Goal: Task Accomplishment & Management: Manage account settings

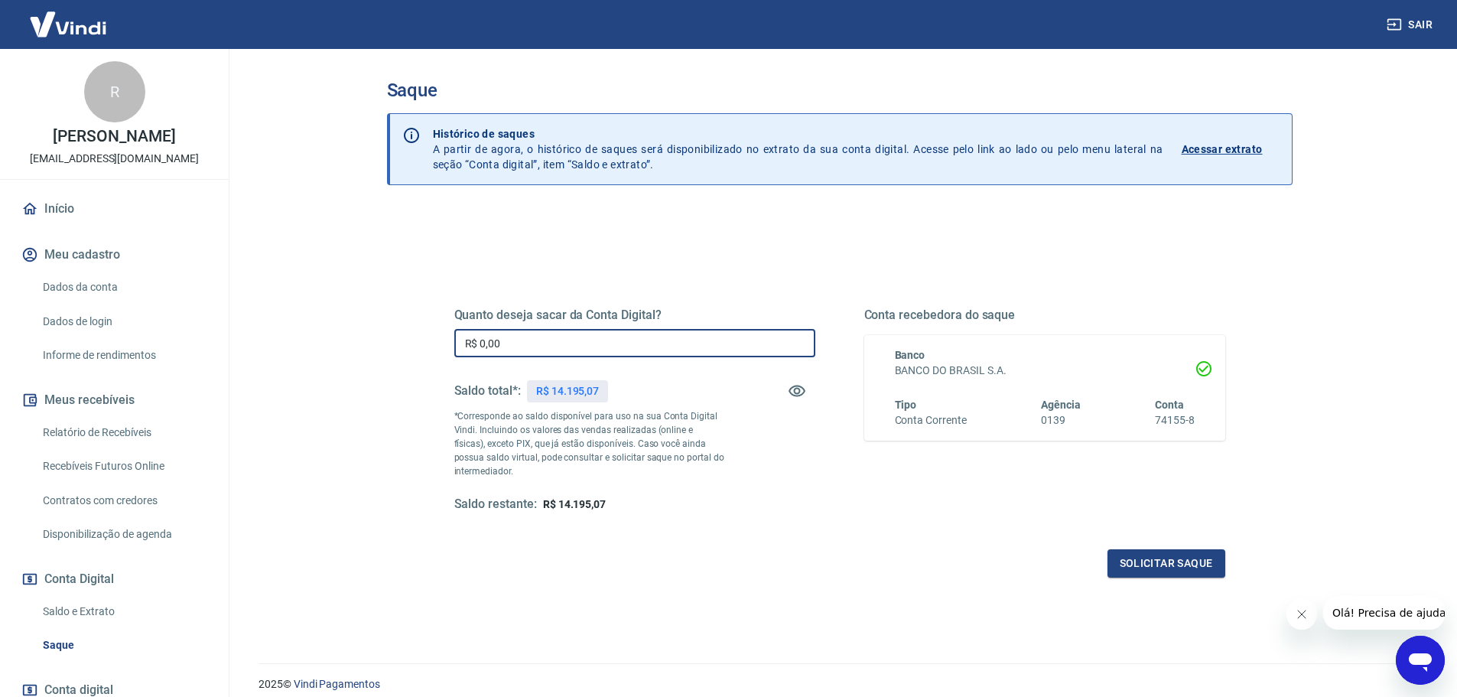
drag, startPoint x: 661, startPoint y: 342, endPoint x: 102, endPoint y: 314, distance: 559.1
click at [103, 314] on div "Sair R Roseli Perin reservadasaude@gmail.com Início Meu cadastro Dados da conta…" at bounding box center [728, 348] width 1457 height 697
type input "R$ 12.000,00"
click at [1163, 563] on button "Solicitar saque" at bounding box center [1167, 563] width 118 height 28
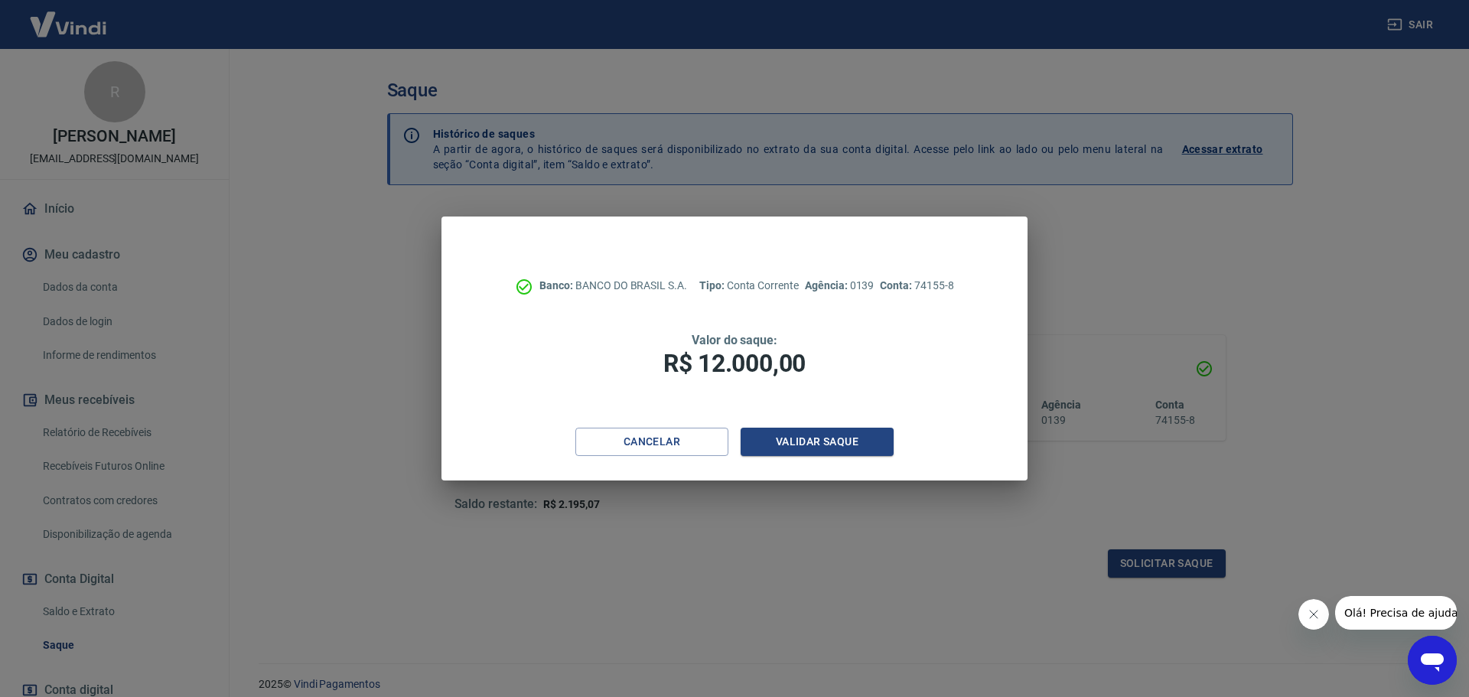
click at [985, 405] on div "Banco: BANCO DO BRASIL S.A. Tipo: Conta Corrente Agência: 0139 Conta: 74155-8 V…" at bounding box center [733, 321] width 585 height 211
click at [877, 447] on button "Validar saque" at bounding box center [816, 442] width 153 height 28
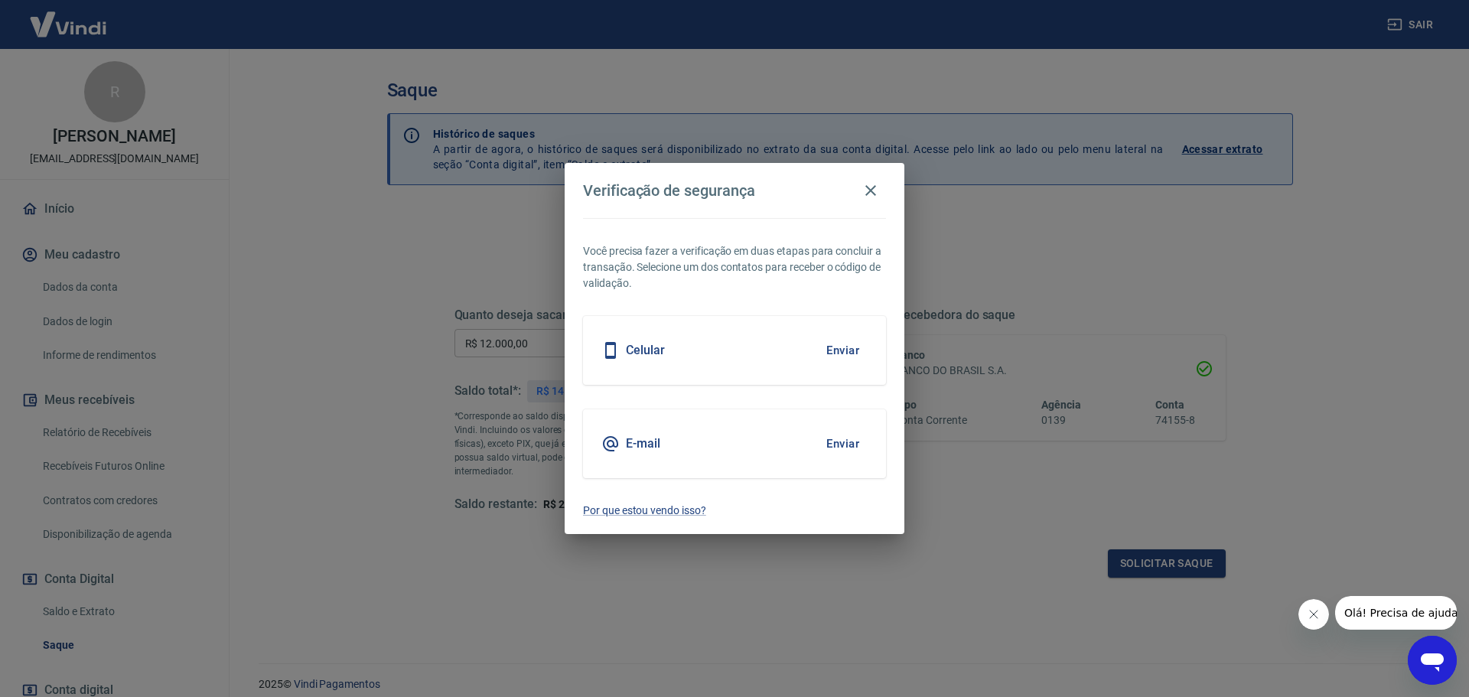
click at [841, 355] on button "Enviar" at bounding box center [843, 350] width 50 height 32
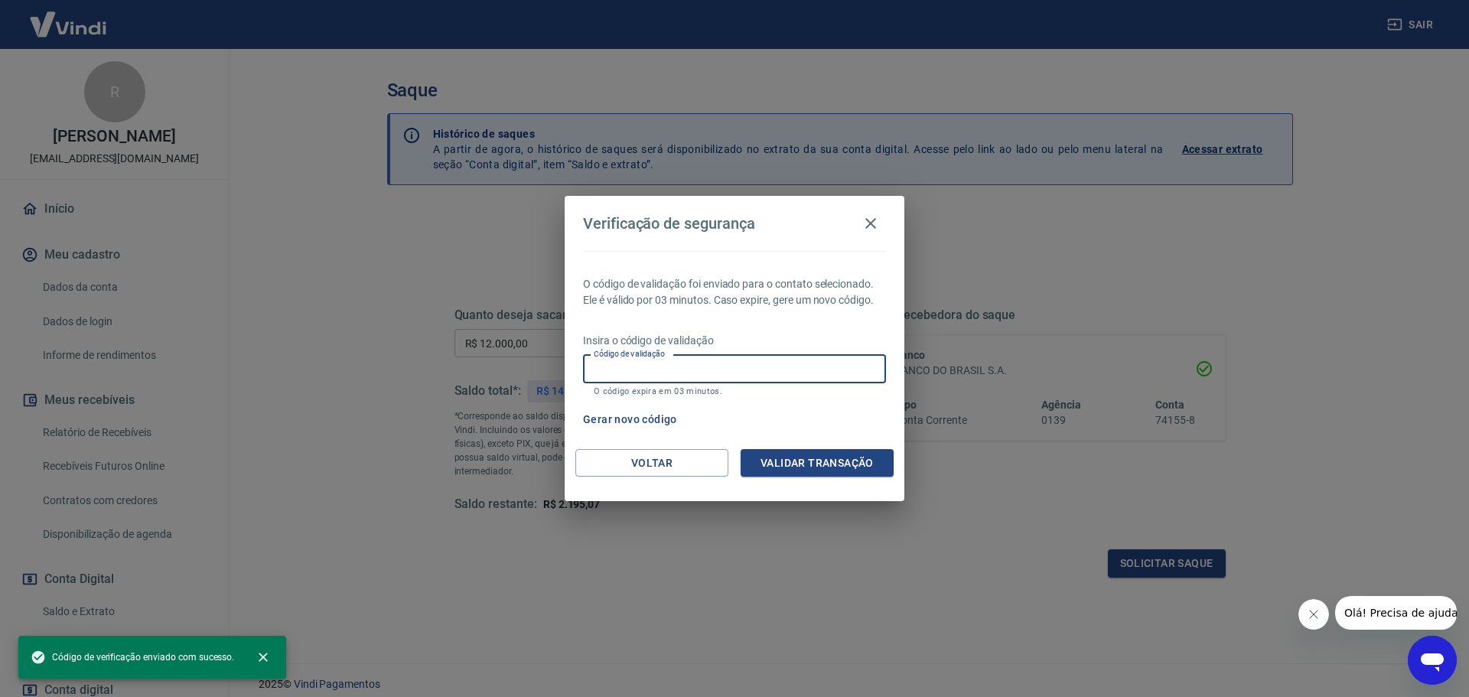
click at [737, 374] on input "Código de validação" at bounding box center [734, 369] width 303 height 28
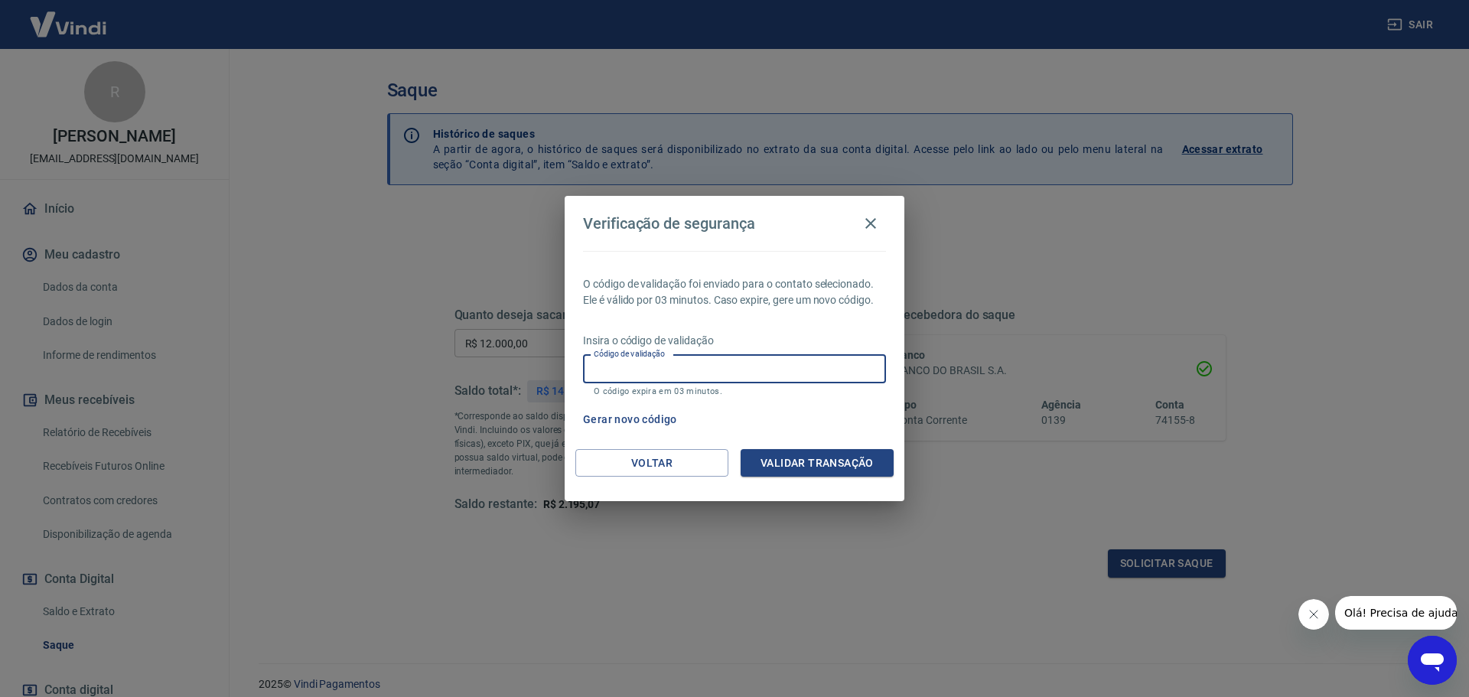
click at [827, 417] on div "Gerar novo código" at bounding box center [731, 419] width 309 height 28
click at [673, 373] on input "Código de validação" at bounding box center [734, 369] width 303 height 28
click at [854, 410] on div "Gerar novo código" at bounding box center [731, 419] width 309 height 28
click at [784, 363] on input "Código de validação" at bounding box center [734, 369] width 303 height 28
click at [637, 369] on input "Código de validação" at bounding box center [734, 369] width 303 height 28
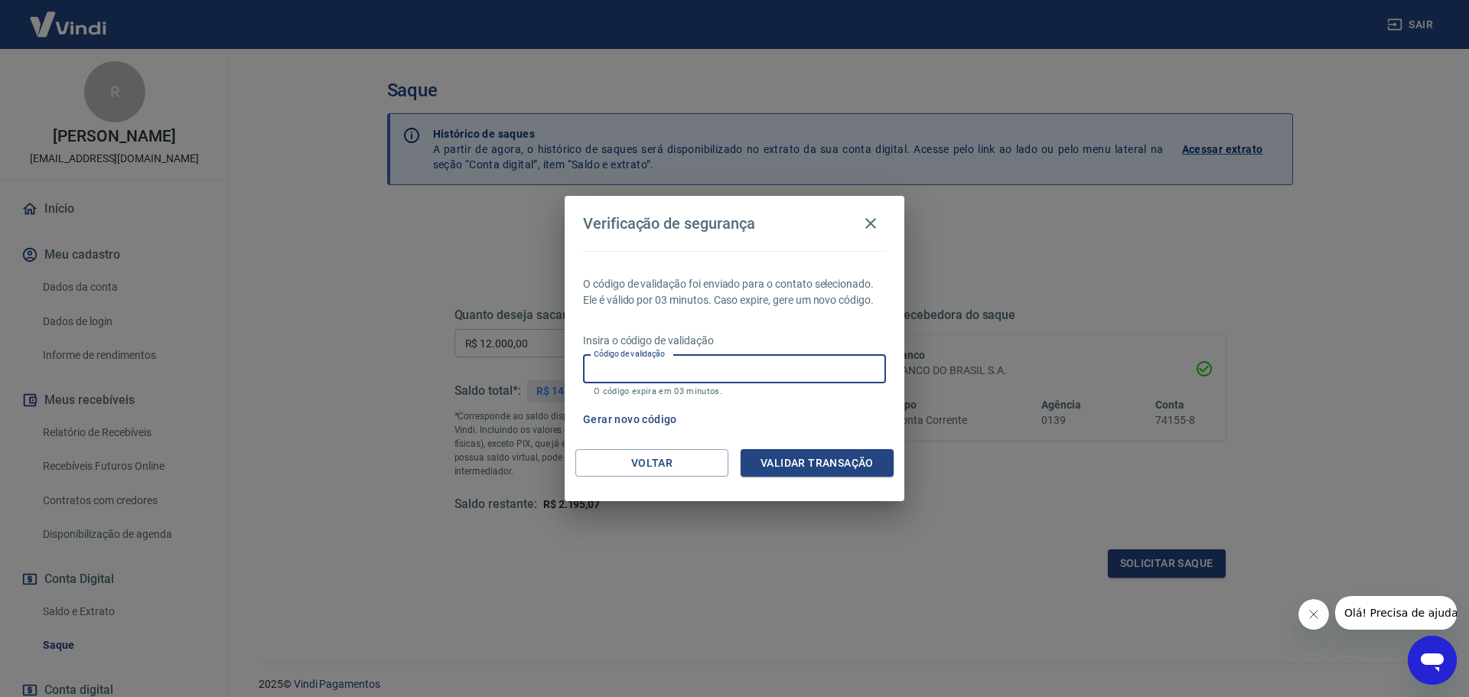
click at [637, 369] on input "Código de validação" at bounding box center [734, 369] width 303 height 28
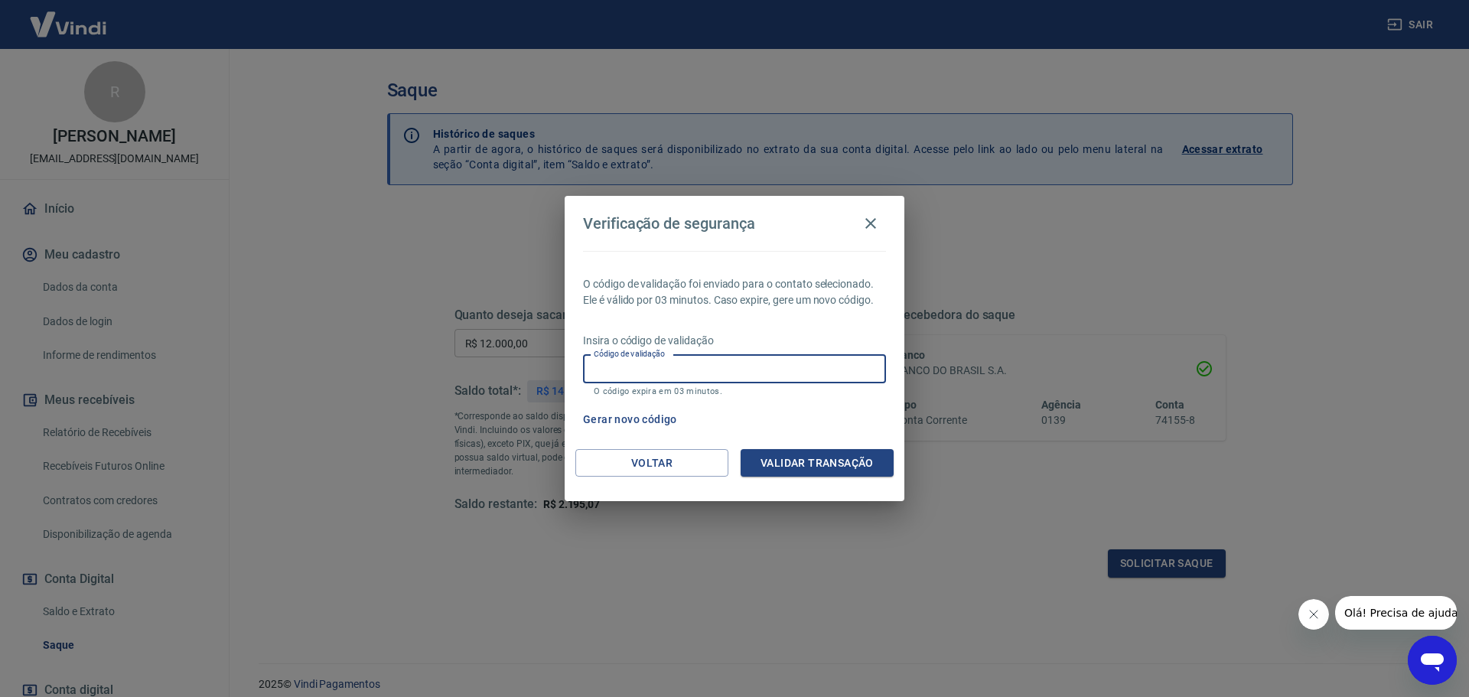
click at [637, 369] on input "Código de validação" at bounding box center [734, 369] width 303 height 28
click at [613, 402] on div "O código de validação foi enviado para o contato selecionado. Ele é válido por …" at bounding box center [735, 350] width 340 height 198
click at [632, 451] on button "Voltar" at bounding box center [651, 463] width 153 height 28
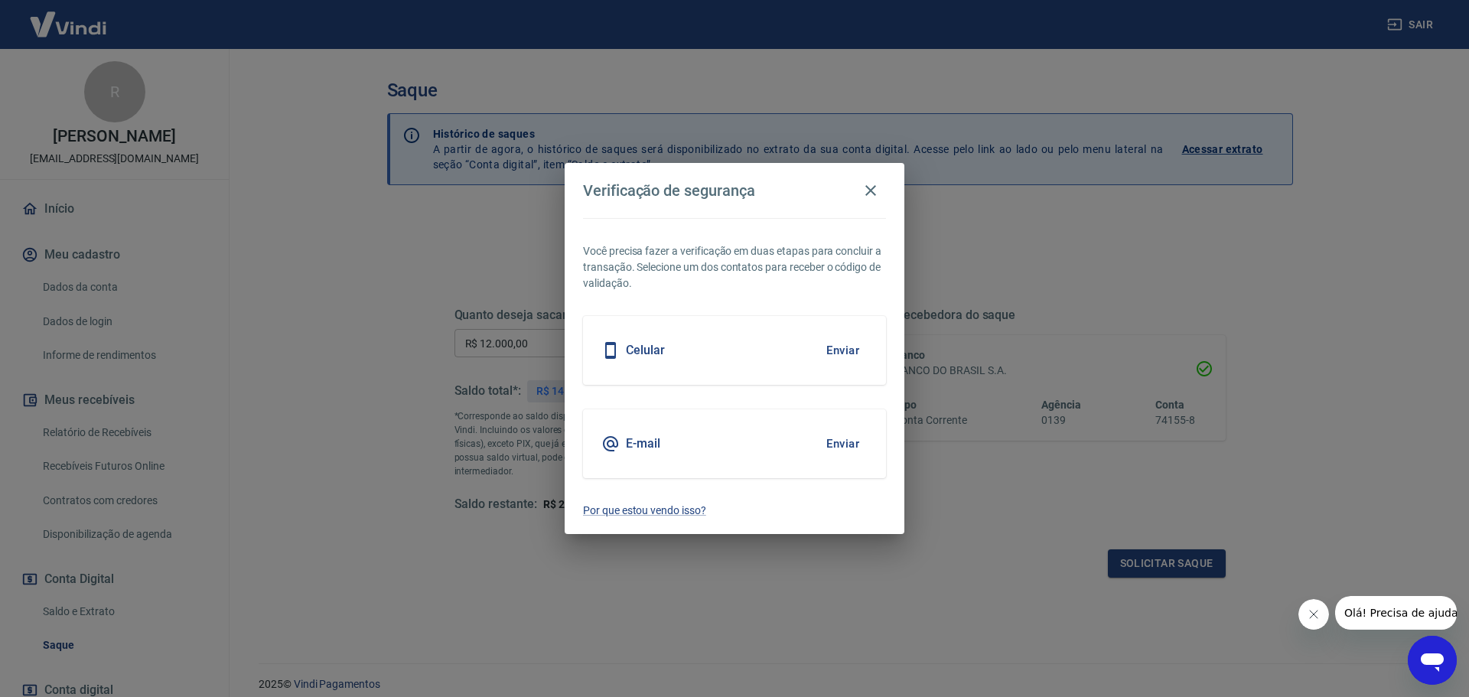
click at [655, 431] on div "E-mail Enviar" at bounding box center [734, 443] width 303 height 69
click at [836, 434] on button "Enviar" at bounding box center [843, 444] width 50 height 32
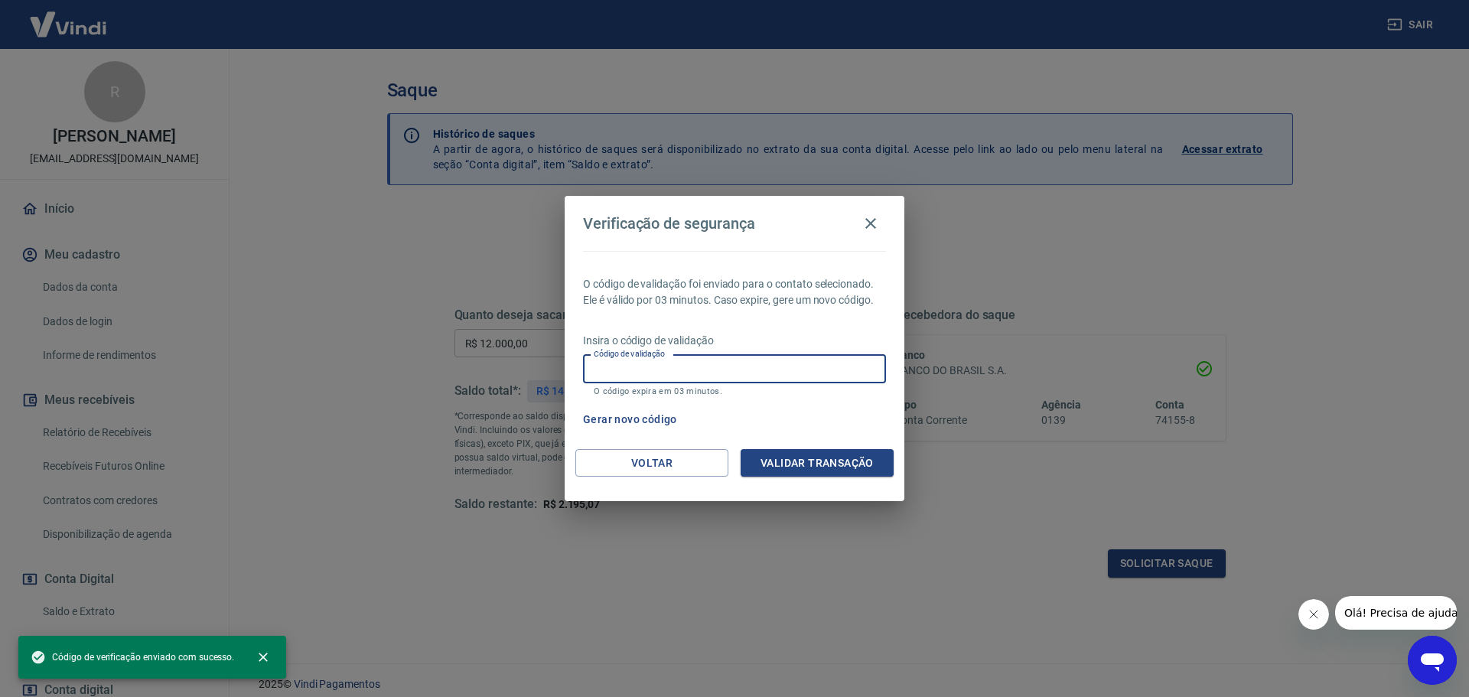
click at [698, 362] on input "Código de validação" at bounding box center [734, 369] width 303 height 28
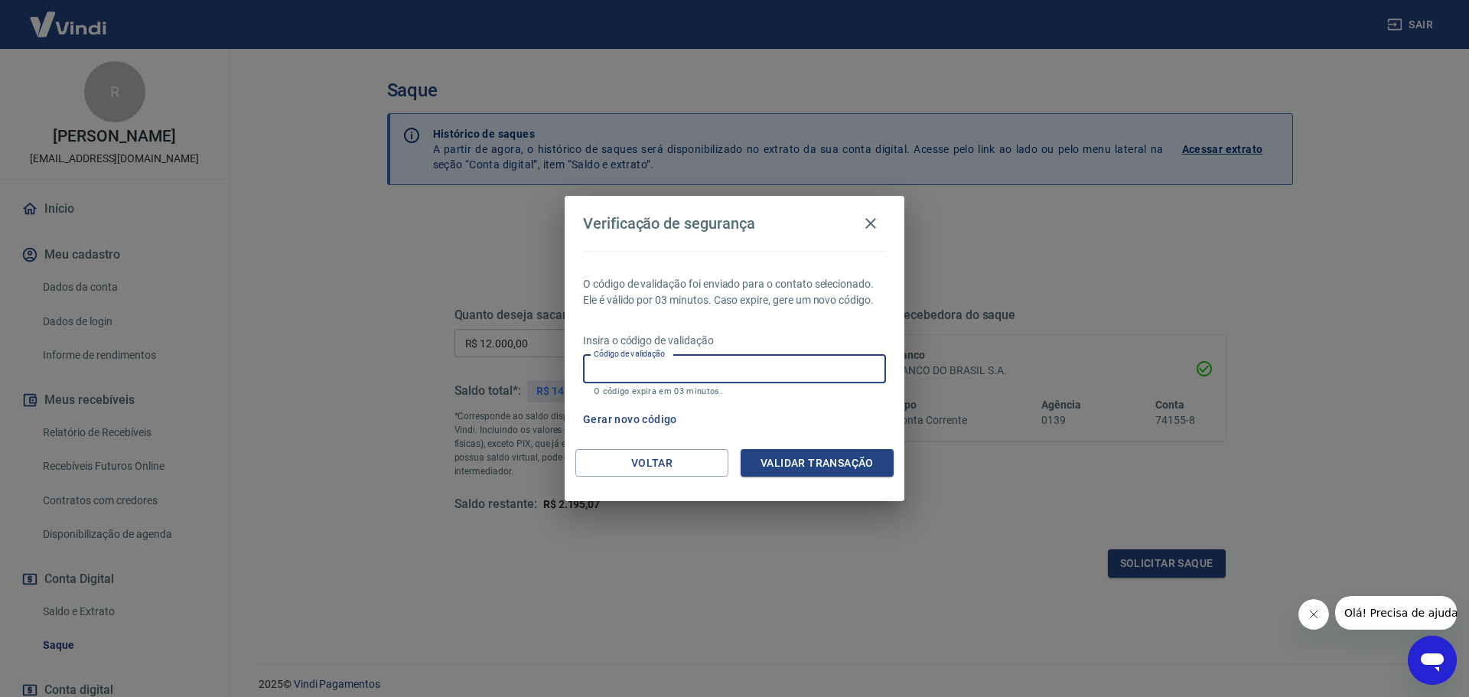
click at [748, 366] on input "Código de validação" at bounding box center [734, 369] width 303 height 28
type input "310777"
click at [816, 464] on button "Validar transação" at bounding box center [816, 463] width 153 height 28
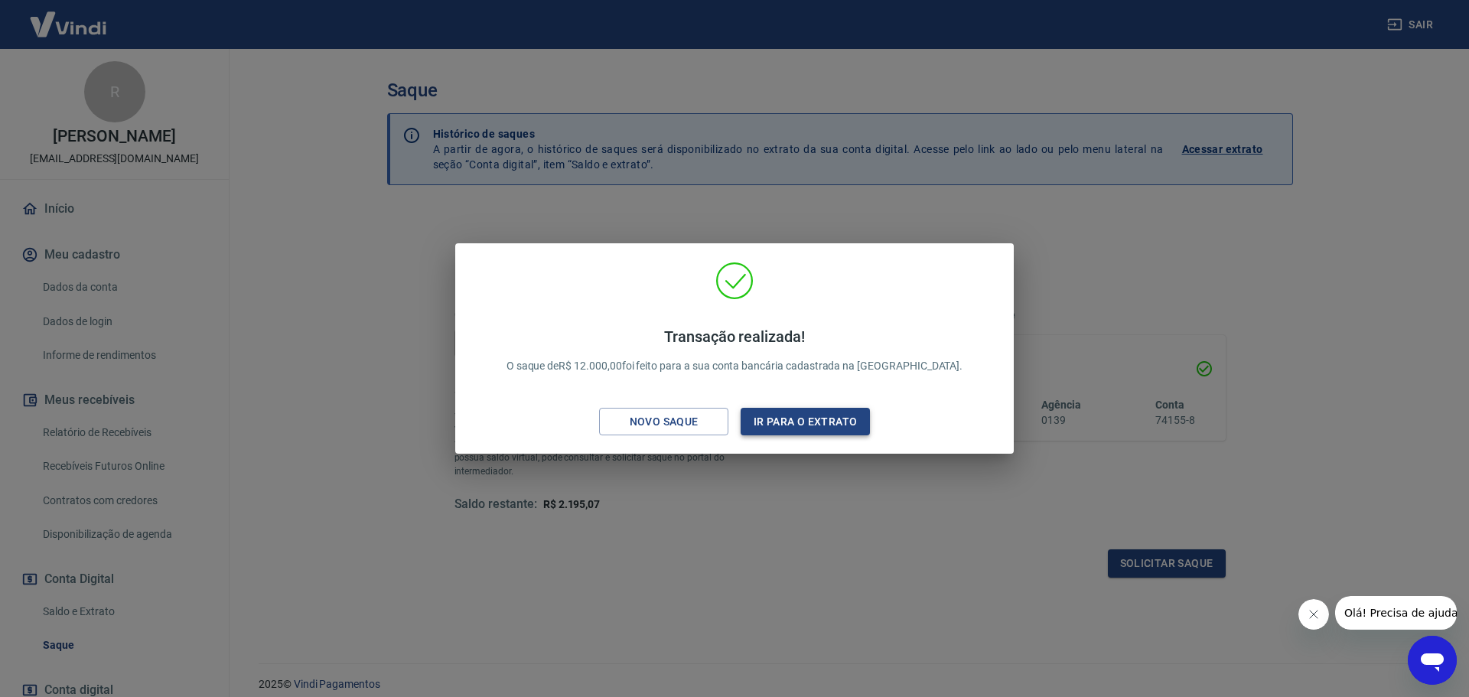
click at [832, 419] on button "Ir para o extrato" at bounding box center [804, 422] width 129 height 28
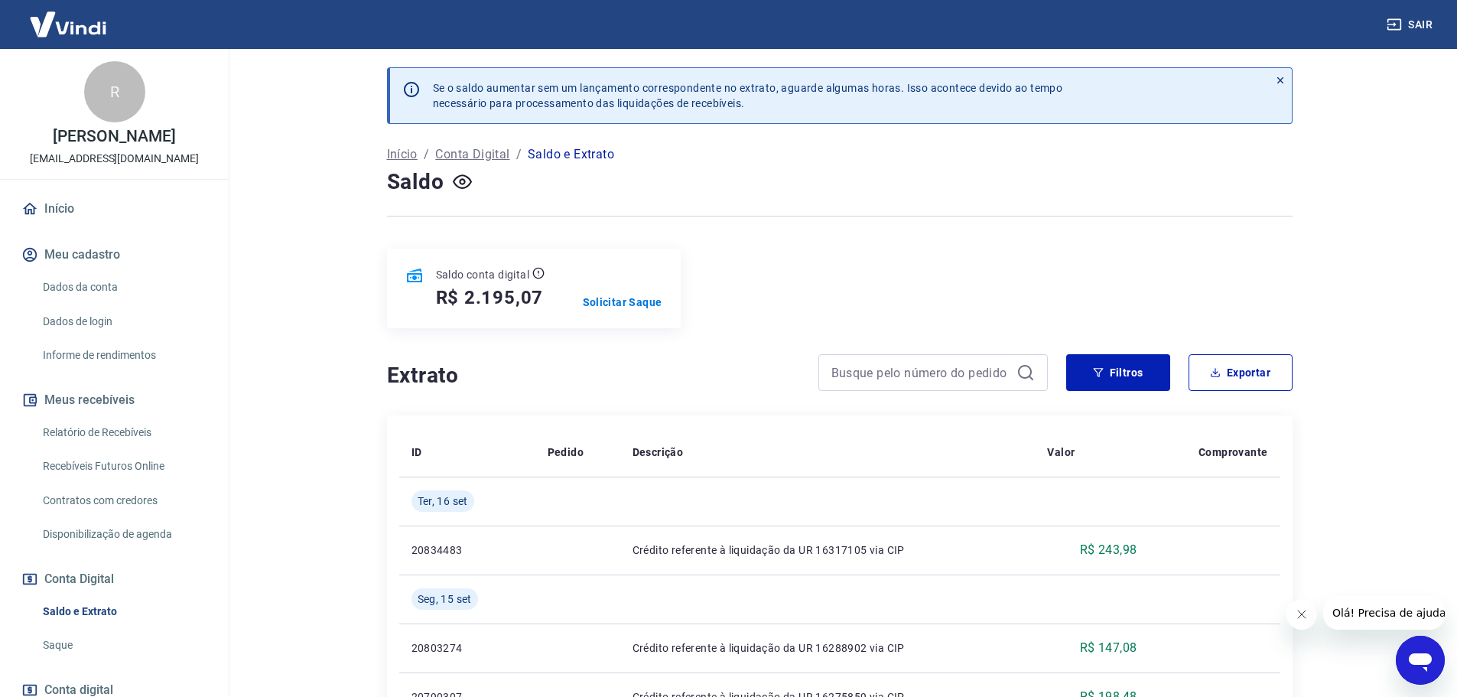
click at [91, 646] on link "Saque" at bounding box center [124, 645] width 174 height 31
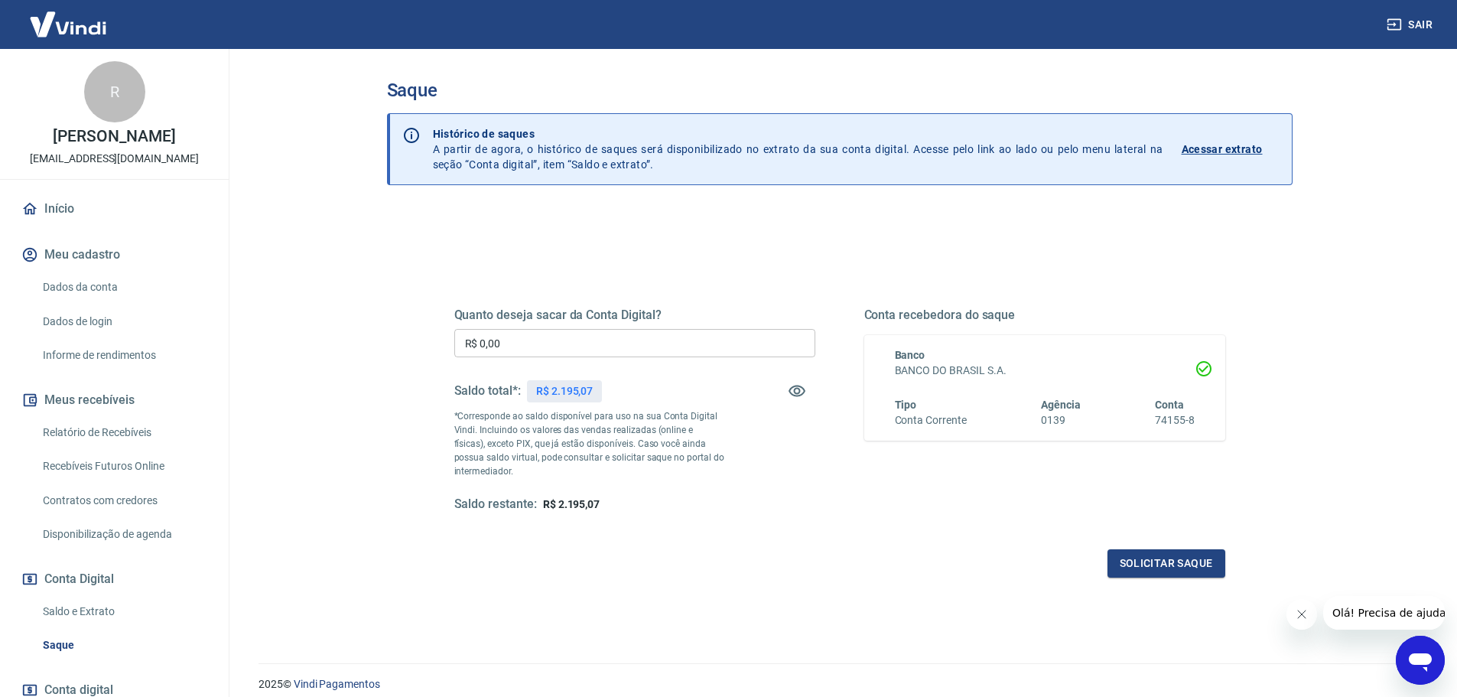
click at [97, 252] on button "Meu cadastro" at bounding box center [114, 255] width 192 height 34
click at [100, 291] on link "Dados da conta" at bounding box center [124, 287] width 174 height 31
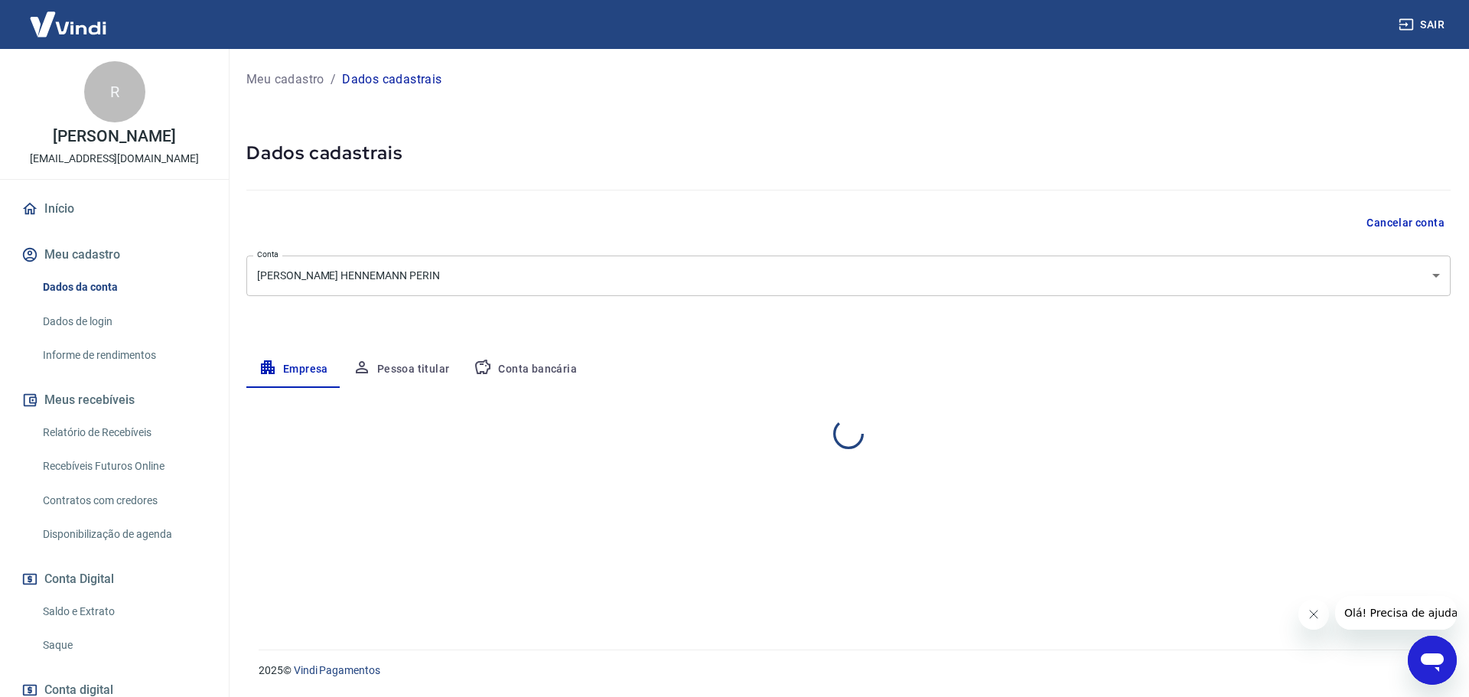
select select "RS"
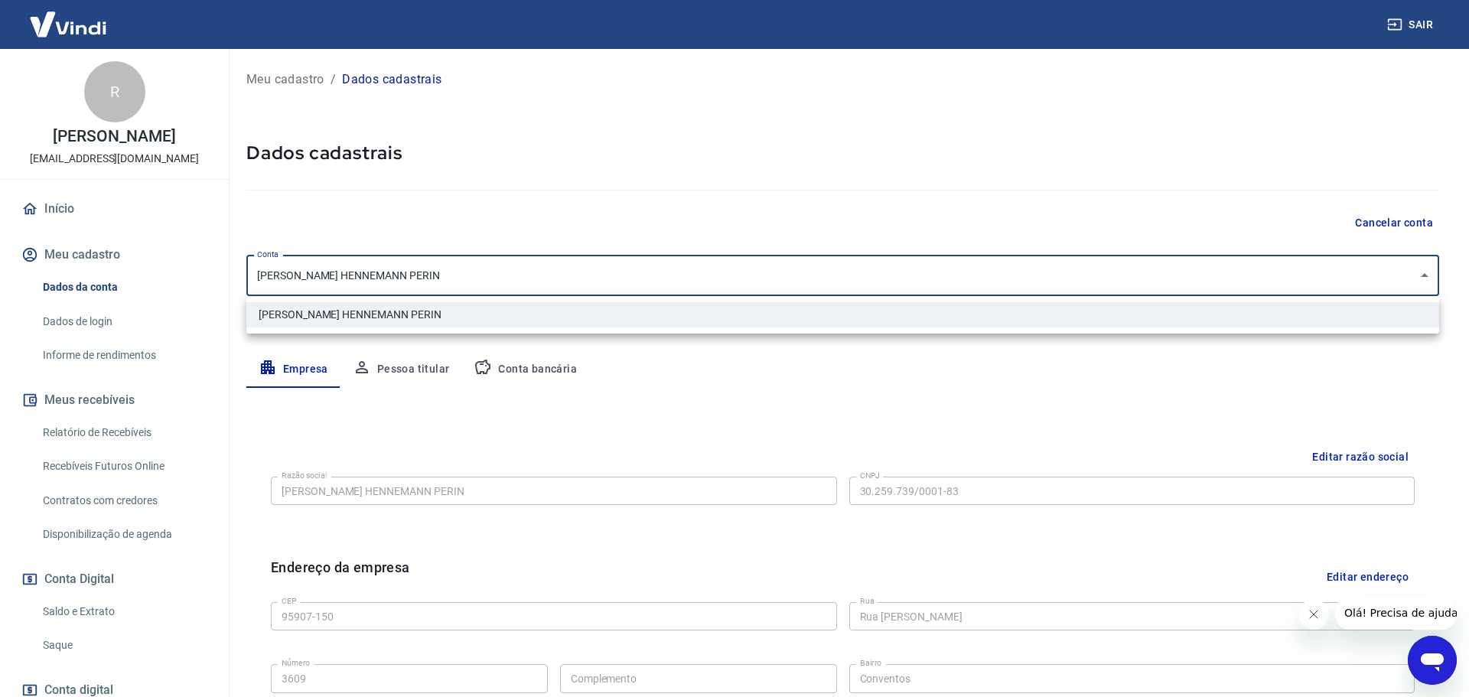
drag, startPoint x: 448, startPoint y: 276, endPoint x: 233, endPoint y: 275, distance: 214.9
click at [220, 273] on body "Sair R Roseli Perin reservadasaude@gmail.com Início Meu cadastro Dados da conta…" at bounding box center [734, 348] width 1469 height 697
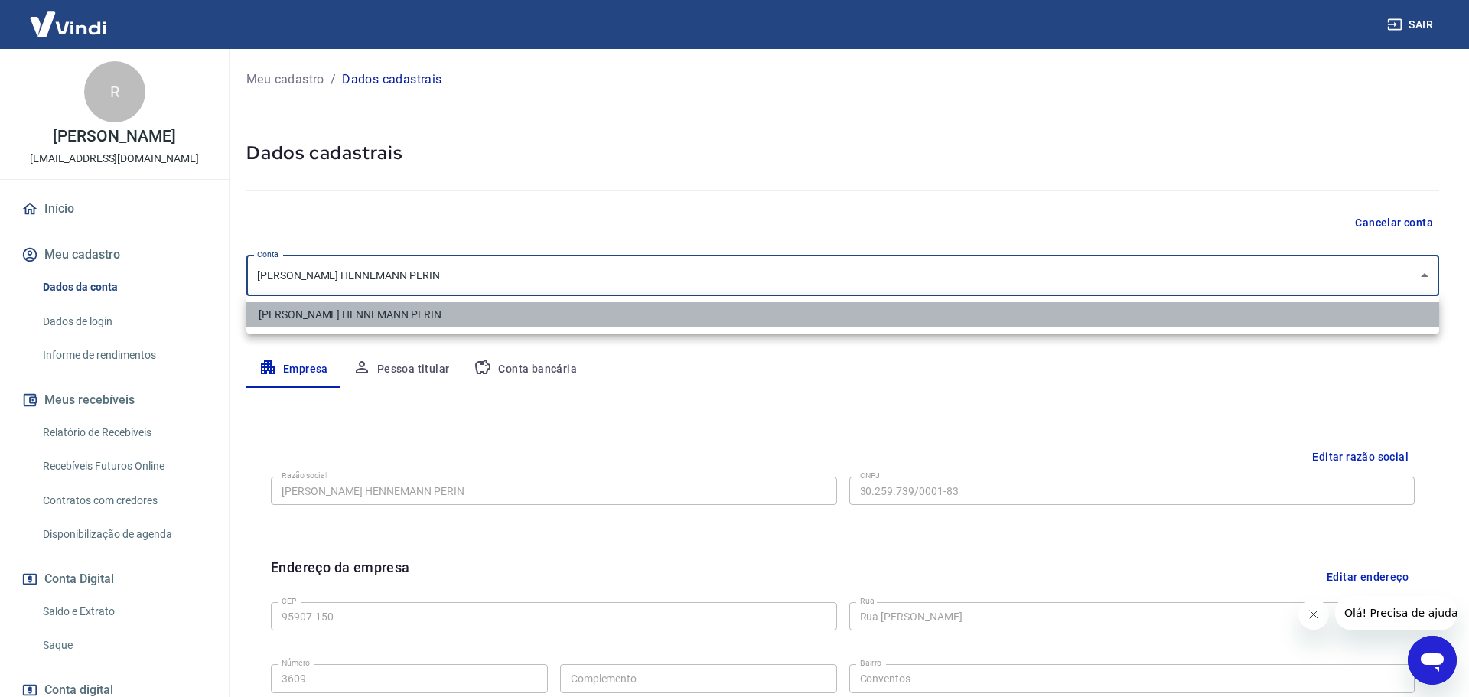
click at [372, 319] on li "ROSELI M. HENNEMANN PERIN" at bounding box center [842, 314] width 1193 height 25
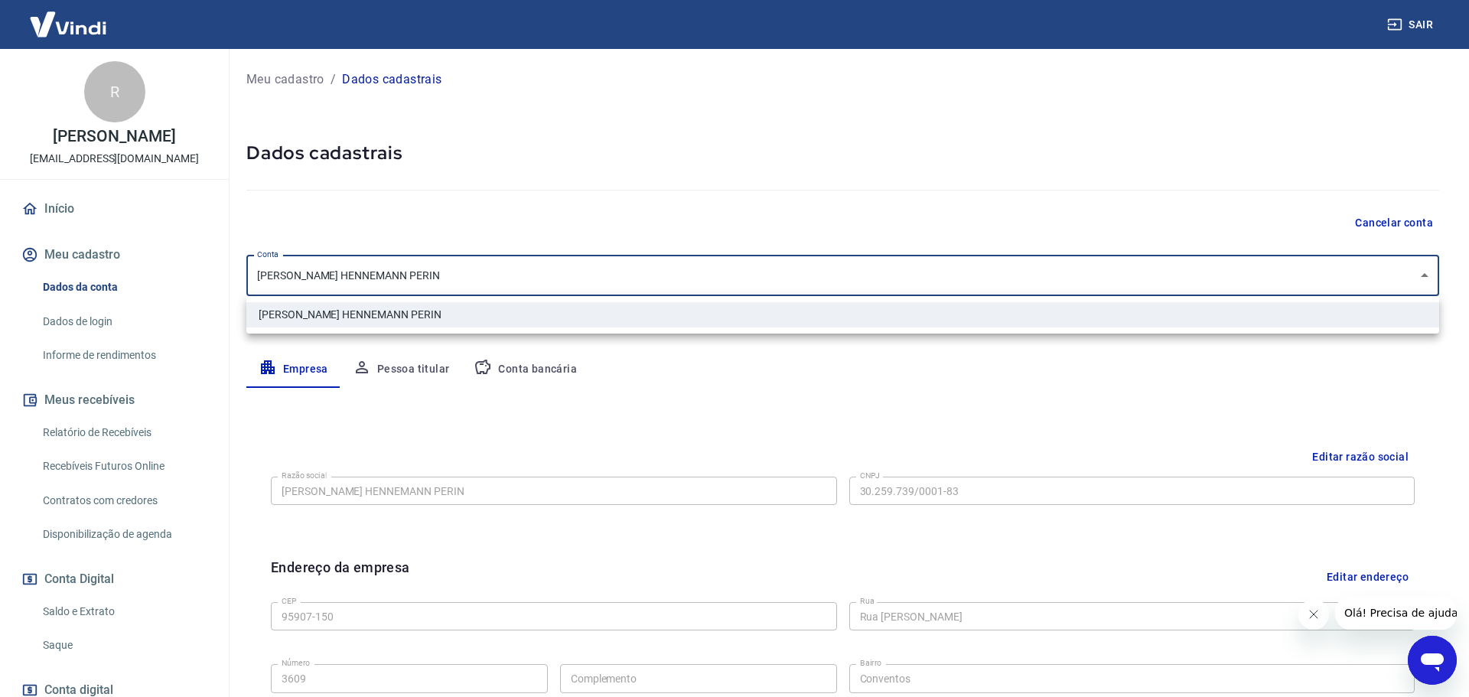
drag, startPoint x: 434, startPoint y: 276, endPoint x: 262, endPoint y: 272, distance: 172.9
click at [262, 272] on body "Sair R Roseli Perin reservadasaude@gmail.com Início Meu cadastro Dados da conta…" at bounding box center [734, 348] width 1469 height 697
click at [452, 478] on div at bounding box center [734, 348] width 1469 height 697
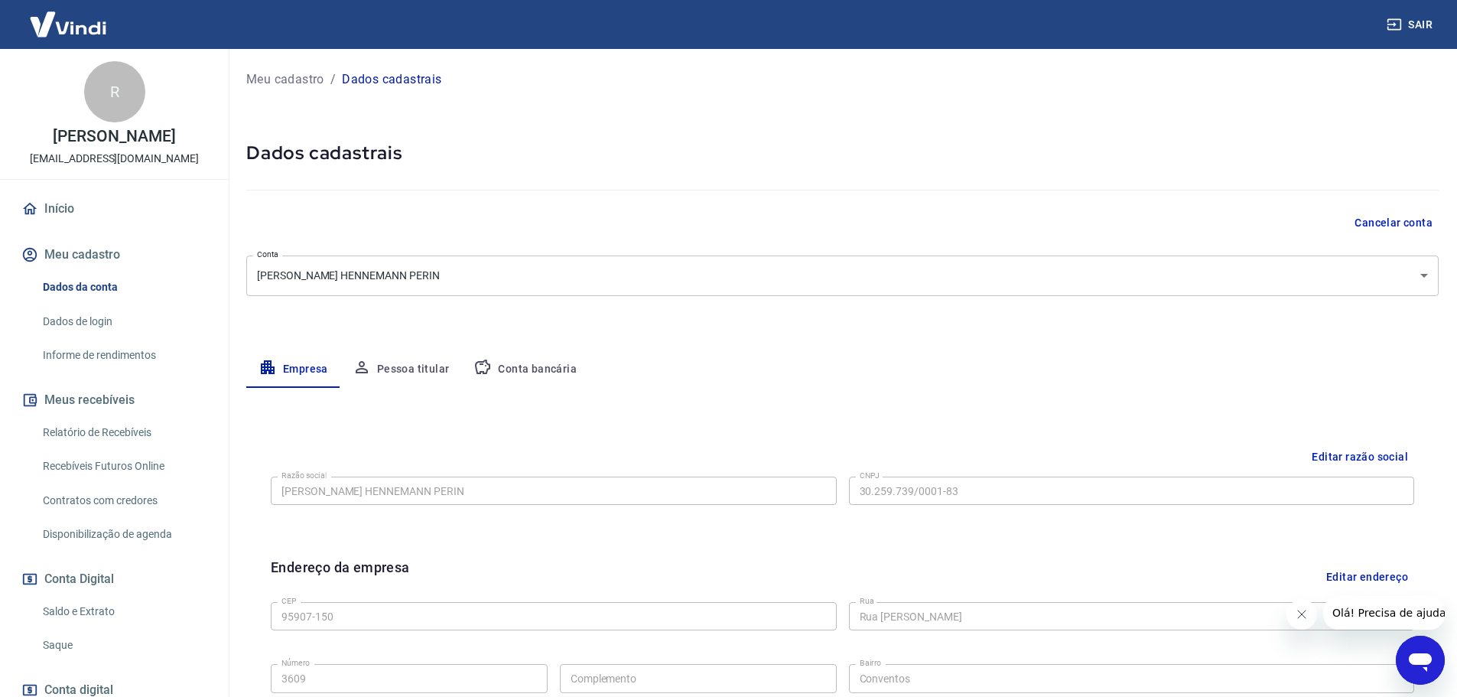
click at [262, 487] on div "Editar razão social Razão social ROSELI M. HENNEMANN PERIN Razão social CNPJ 30…" at bounding box center [843, 488] width 1168 height 115
